Goal: Complete application form: Complete application form

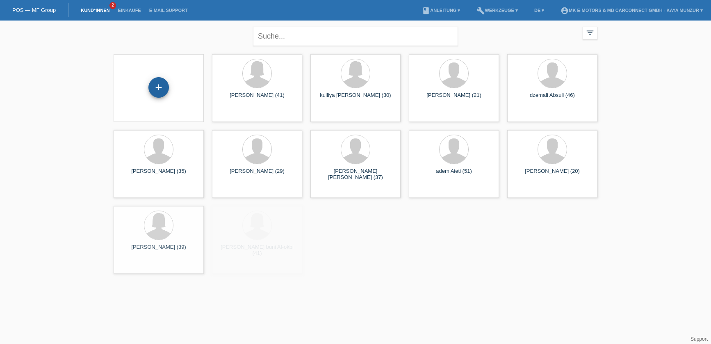
click at [158, 85] on div "+" at bounding box center [159, 87] width 21 height 21
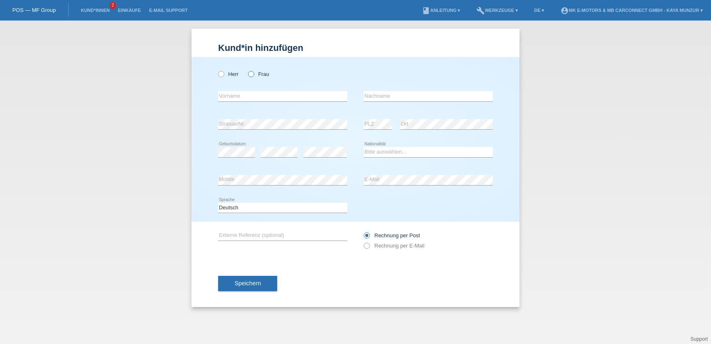
click at [247, 70] on icon at bounding box center [247, 70] width 0 height 0
click at [250, 75] on input "Frau" at bounding box center [250, 73] width 5 height 5
radio input "true"
click at [244, 96] on input "text" at bounding box center [282, 96] width 129 height 10
paste input "[PERSON_NAME]"
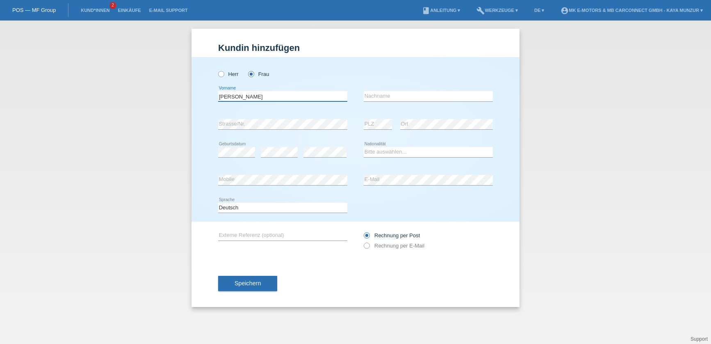
drag, startPoint x: 232, startPoint y: 96, endPoint x: 267, endPoint y: 98, distance: 35.3
click at [267, 98] on input "[PERSON_NAME]" at bounding box center [282, 96] width 129 height 10
drag, startPoint x: 229, startPoint y: 96, endPoint x: 216, endPoint y: 96, distance: 13.5
click at [218, 96] on input "[PERSON_NAME]" at bounding box center [282, 96] width 129 height 10
click at [318, 98] on input "[PERSON_NAME]" at bounding box center [282, 96] width 129 height 10
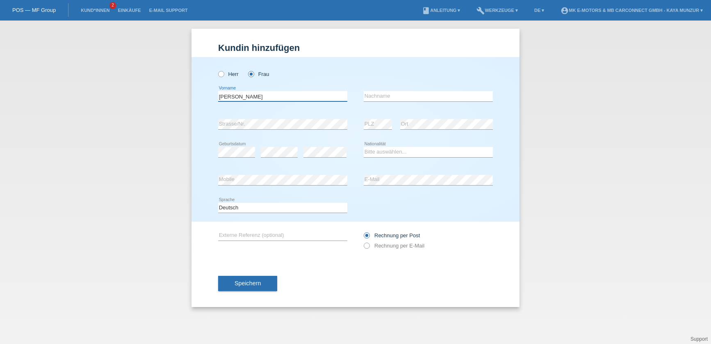
drag, startPoint x: 271, startPoint y: 96, endPoint x: 232, endPoint y: 96, distance: 39.0
click at [232, 96] on input "[PERSON_NAME]" at bounding box center [282, 96] width 129 height 10
type input "Dilel"
click at [380, 98] on input "text" at bounding box center [428, 96] width 129 height 10
paste input "Cherif"
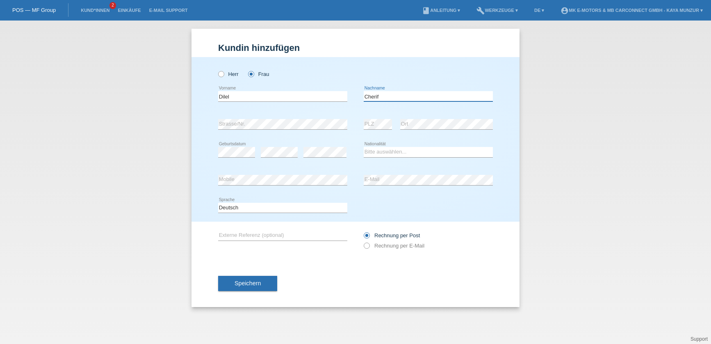
type input "Cherif"
click at [310, 342] on div "Kund*in hinzufügen Kunde hinzufügen Kundin hinzufügen Herr Frau Dilel error Vor…" at bounding box center [355, 182] width 711 height 323
click at [389, 154] on select "Bitte auswählen... Schweiz Deutschland Liechtenstein Österreich ------------ Af…" at bounding box center [428, 152] width 129 height 10
select select "CH"
click option "Schweiz" at bounding box center [0, 0] width 0 height 0
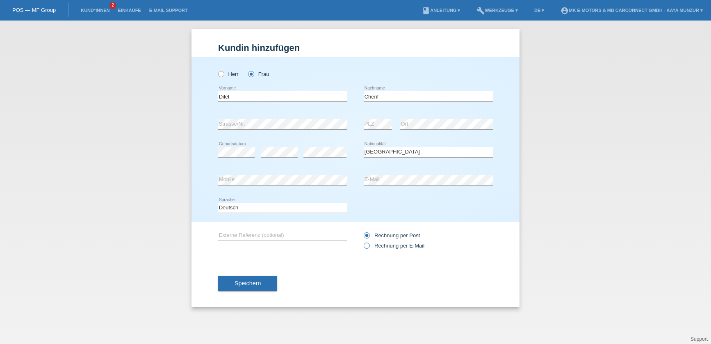
click at [363, 241] on icon at bounding box center [363, 241] width 0 height 0
click at [368, 248] on input "Rechnung per E-Mail" at bounding box center [366, 247] width 5 height 10
radio input "true"
click at [254, 291] on button "Speichern" at bounding box center [247, 284] width 59 height 16
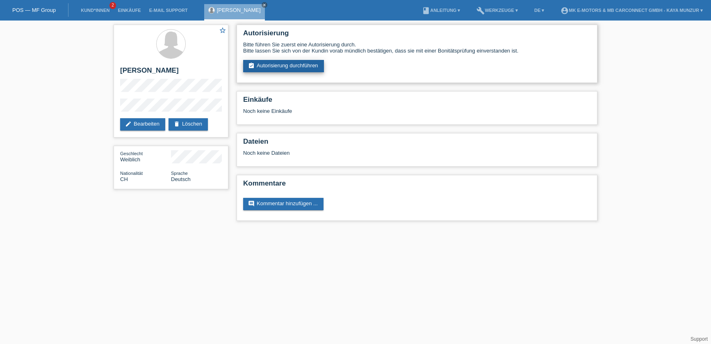
click at [286, 64] on link "assignment_turned_in Autorisierung durchführen" at bounding box center [283, 66] width 81 height 12
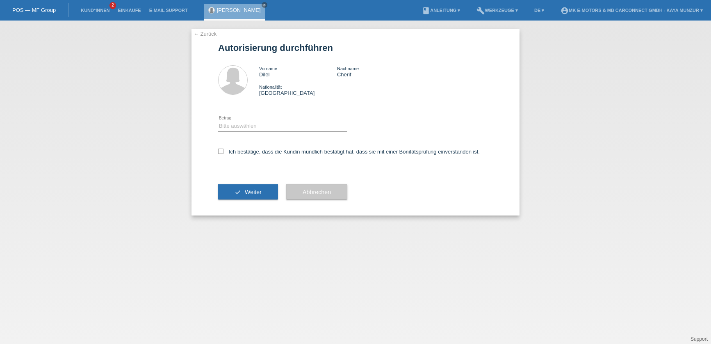
click at [241, 117] on div "Bitte auswählen CHF 1.00 - CHF 499.00 CHF 500.00 - CHF 1'999.00 CHF 2'000.00 - …" at bounding box center [282, 126] width 129 height 28
select select "3"
click option "CHF 2'000.00 - CHF 15'000.00" at bounding box center [0, 0] width 0 height 0
drag, startPoint x: 219, startPoint y: 154, endPoint x: 225, endPoint y: 162, distance: 10.0
click at [219, 154] on icon at bounding box center [220, 151] width 5 height 5
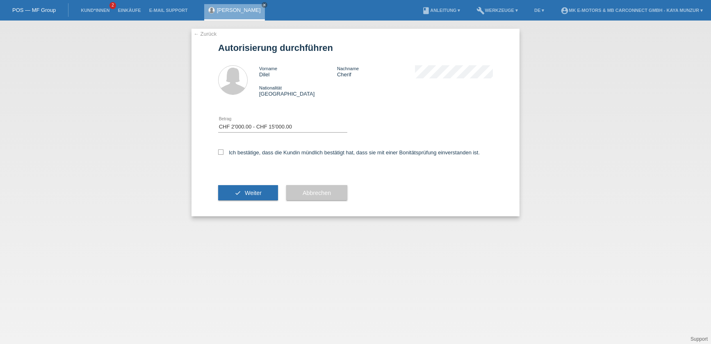
click at [219, 154] on input "Ich bestätige, dass die Kundin mündlich bestätigt hat, dass sie mit einer Bonit…" at bounding box center [220, 151] width 5 height 5
checkbox input "true"
click at [241, 190] on button "check Weiter" at bounding box center [248, 193] width 60 height 16
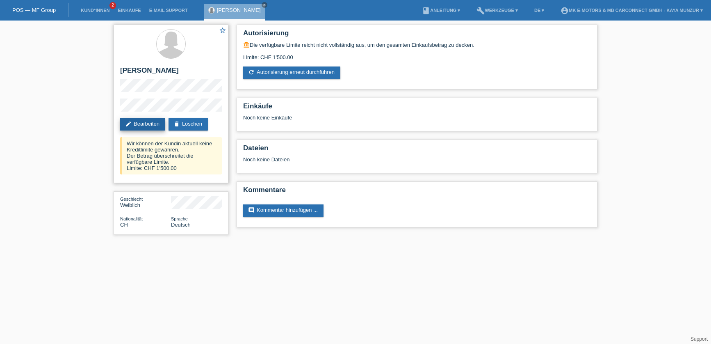
click at [153, 127] on link "edit Bearbeiten" at bounding box center [142, 124] width 45 height 12
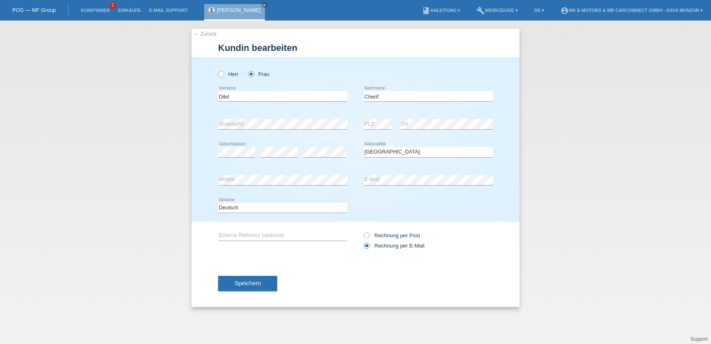
select select "CH"
click at [256, 281] on span "Speichern" at bounding box center [248, 283] width 26 height 7
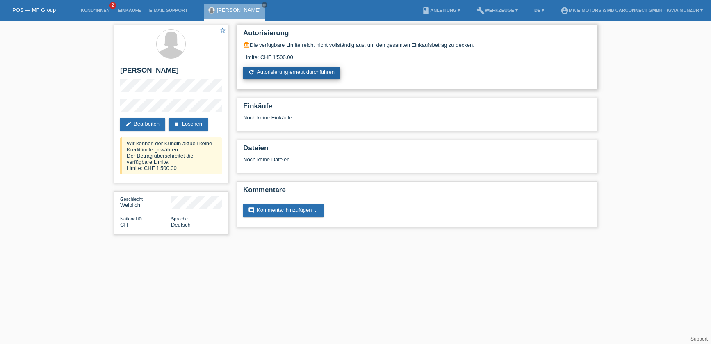
click at [280, 75] on link "refresh Autorisierung erneut durchführen" at bounding box center [291, 72] width 97 height 12
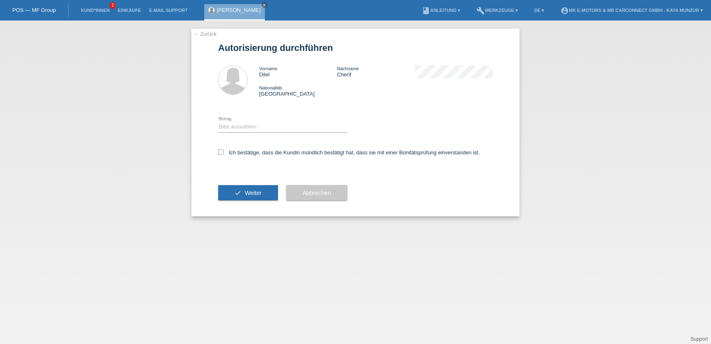
click at [238, 121] on div "Bitte auswählen CHF 1.00 - CHF 499.00 CHF 500.00 - CHF 1'999.00 CHF 2'000.00 - …" at bounding box center [282, 127] width 129 height 28
select select "2"
click option "CHF 500.00 - CHF 1'999.00" at bounding box center [0, 0] width 0 height 0
click at [222, 155] on icon at bounding box center [220, 151] width 5 height 5
click at [222, 155] on input "Ich bestätige, dass die Kundin mündlich bestätigt hat, dass sie mit einer Bonit…" at bounding box center [220, 151] width 5 height 5
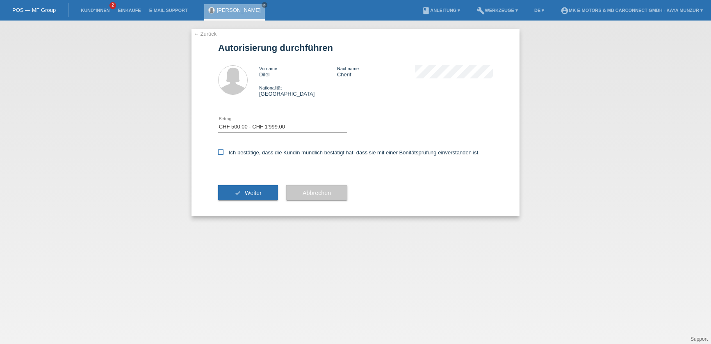
checkbox input "true"
click at [253, 199] on button "check Weiter" at bounding box center [248, 193] width 60 height 16
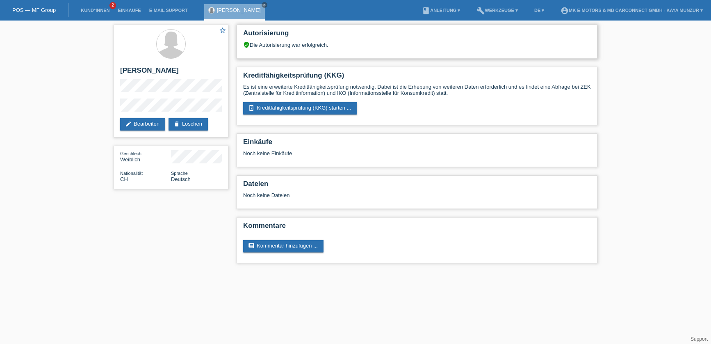
drag, startPoint x: 290, startPoint y: 43, endPoint x: 367, endPoint y: 46, distance: 77.2
click at [367, 46] on div "verified_user Die Autorisierung war erfolgreich." at bounding box center [417, 44] width 348 height 7
